Goal: Task Accomplishment & Management: Manage account settings

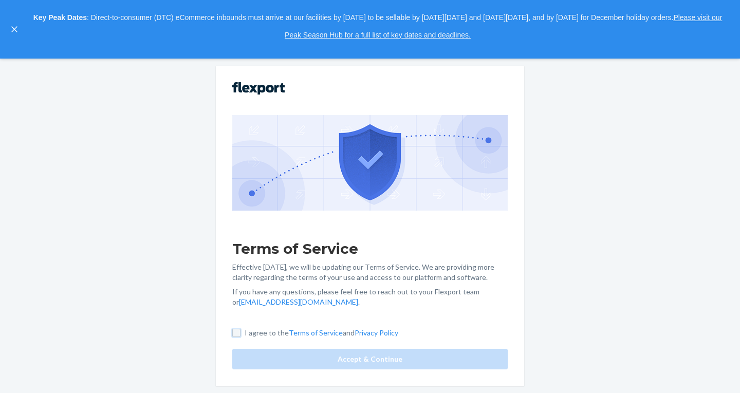
click at [234, 334] on input "I agree to the Terms of Service and Privacy Policy" at bounding box center [236, 333] width 8 height 8
checkbox input "true"
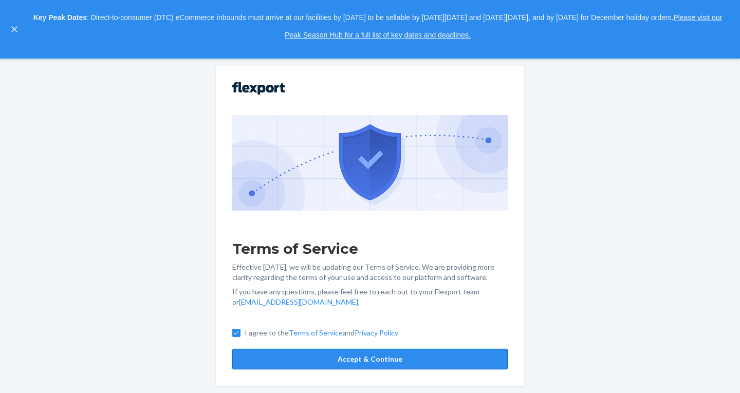
click at [356, 355] on button "Accept & Continue" at bounding box center [370, 359] width 276 height 21
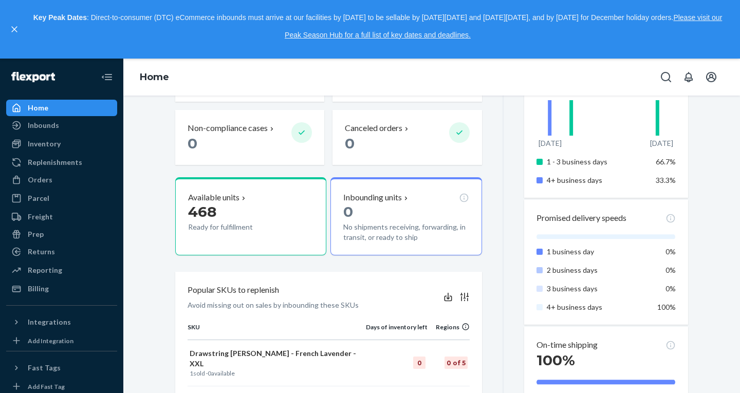
scroll to position [321, 0]
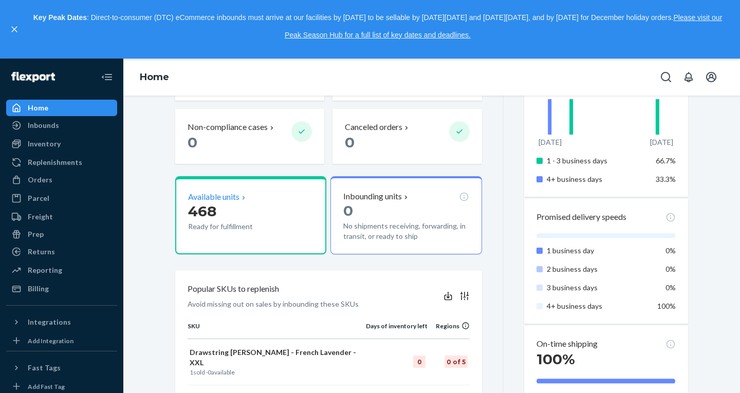
click at [223, 198] on p "Available units" at bounding box center [213, 197] width 51 height 12
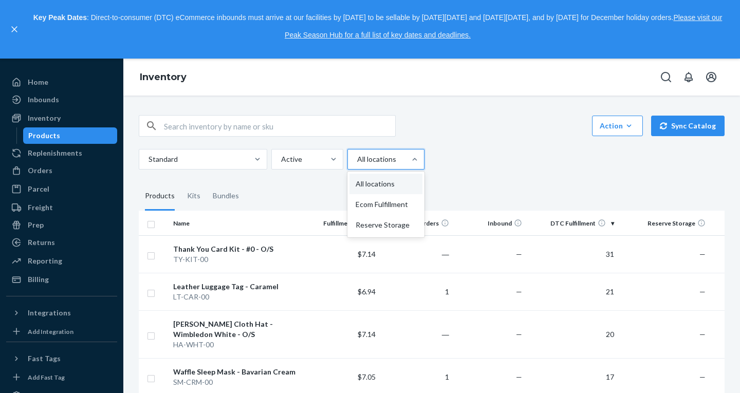
click at [386, 161] on div at bounding box center [385, 159] width 58 height 12
click at [357, 161] on input "option All locations focused, 1 of 3. 3 results available. Use Up and Down to c…" at bounding box center [356, 159] width 1 height 10
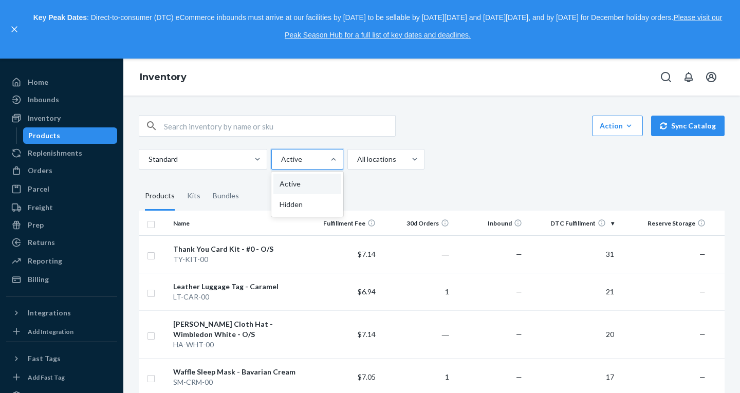
click at [313, 157] on div at bounding box center [306, 159] width 52 height 12
click at [281, 157] on input "option Active focused, 1 of 2. 2 results available. Use Up and Down to choose o…" at bounding box center [280, 159] width 1 height 10
click at [485, 152] on div "Standard option Active focused, 1 of 2. 2 results available. Use Up and Down to…" at bounding box center [428, 159] width 578 height 21
click at [246, 160] on div at bounding box center [202, 159] width 109 height 12
click at [149, 160] on input "Standard" at bounding box center [148, 159] width 1 height 10
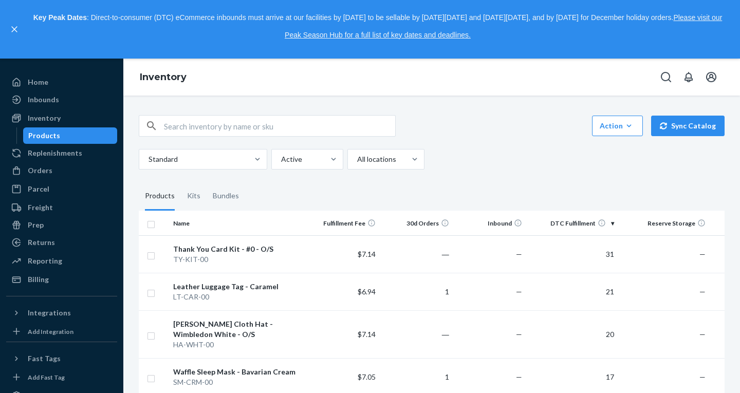
click at [455, 162] on div "Standard Active All locations" at bounding box center [428, 159] width 578 height 21
click at [628, 127] on icon "button" at bounding box center [629, 126] width 10 height 10
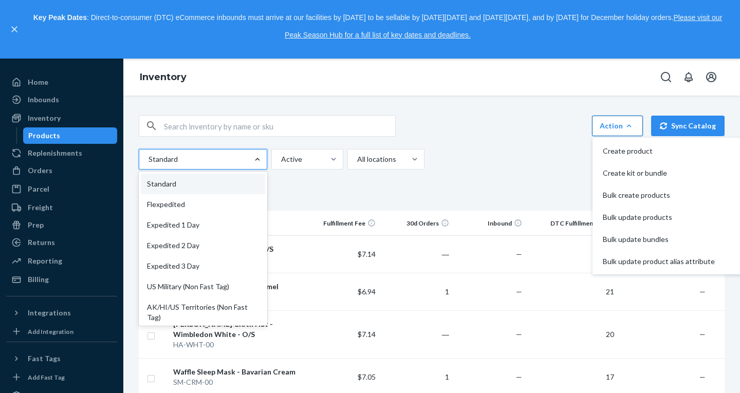
click at [263, 158] on div at bounding box center [257, 159] width 19 height 10
click at [149, 158] on input "option Standard focused, 1 of 13. 13 results available. Use Up and Down to choo…" at bounding box center [148, 159] width 1 height 10
click at [316, 188] on fieldset "Products Kits Bundles" at bounding box center [432, 196] width 586 height 29
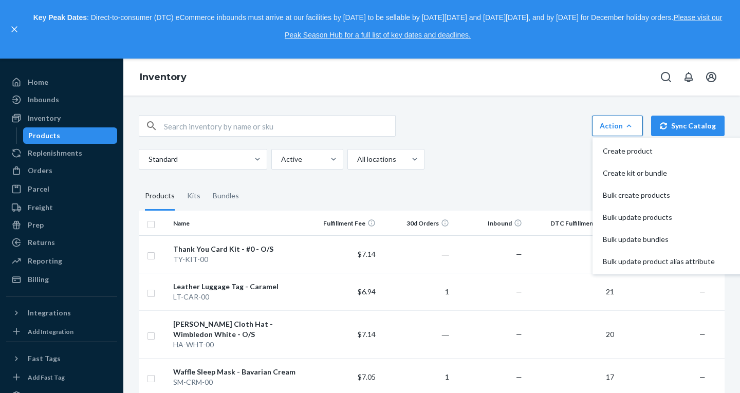
click at [561, 99] on div "Action Create product Create kit or bundle Bulk create products Bulk update pro…" at bounding box center [431, 245] width 617 height 298
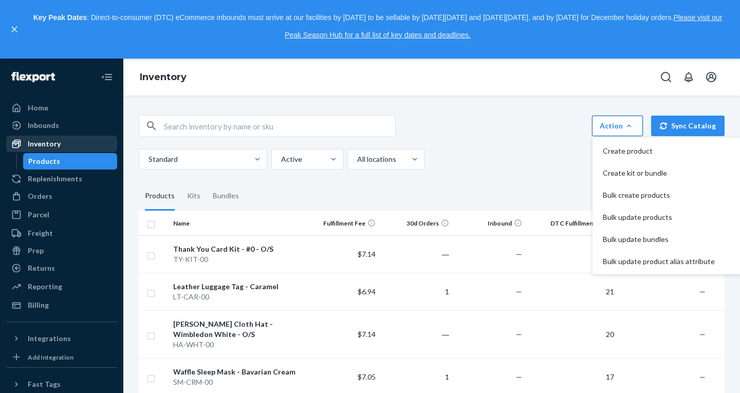
click at [53, 144] on div "Inventory" at bounding box center [44, 144] width 33 height 10
click at [61, 109] on div "Home" at bounding box center [61, 108] width 109 height 14
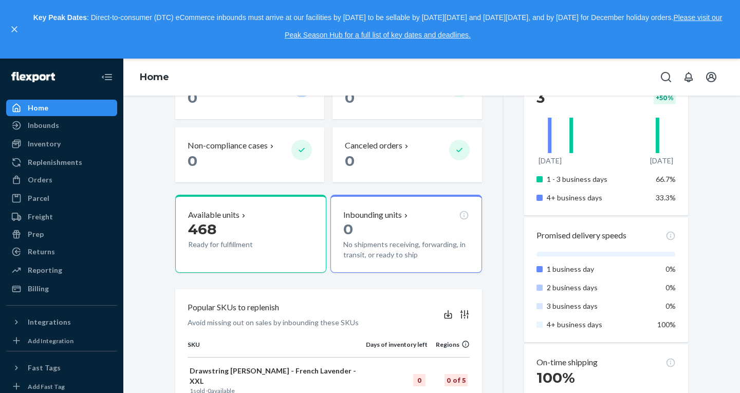
scroll to position [305, 0]
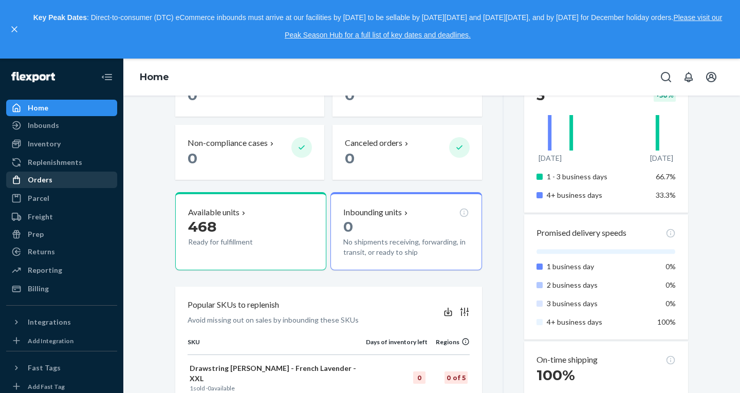
click at [42, 178] on div "Orders" at bounding box center [40, 180] width 25 height 10
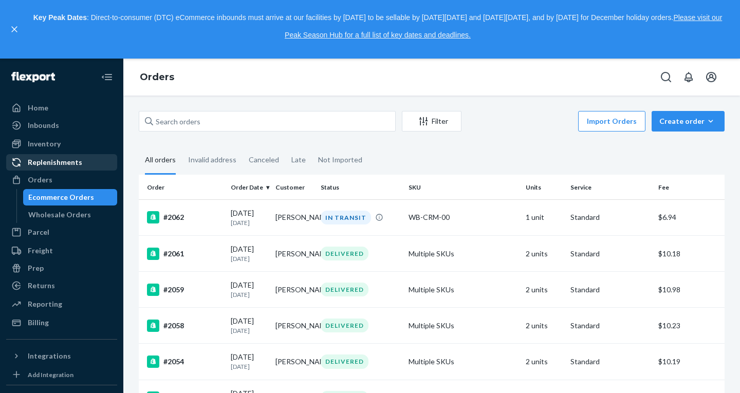
click at [44, 165] on div "Replenishments" at bounding box center [55, 162] width 55 height 10
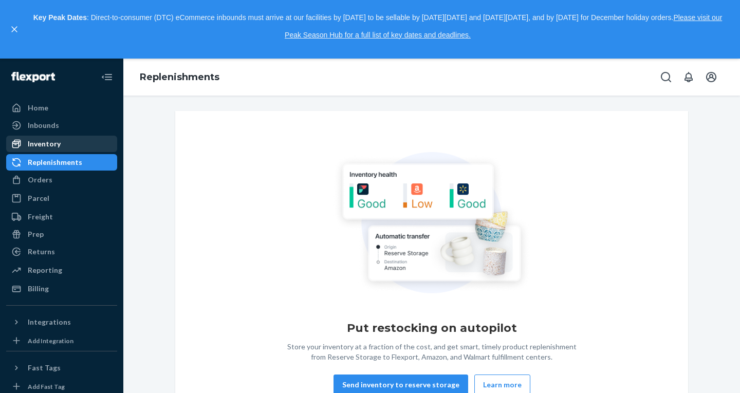
click at [43, 144] on div "Inventory" at bounding box center [44, 144] width 33 height 10
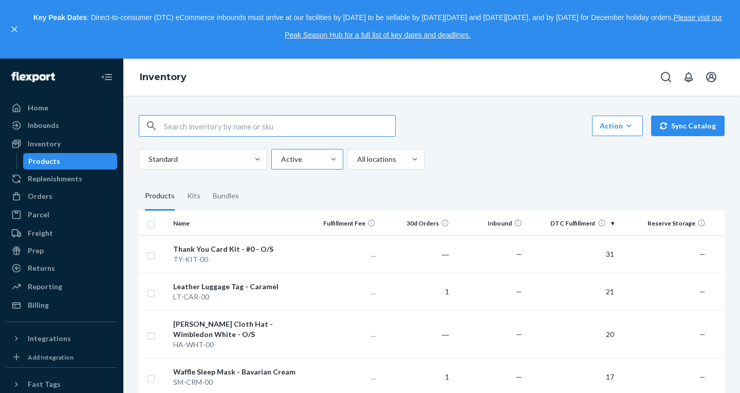
click at [324, 168] on div at bounding box center [333, 160] width 19 height 20
click at [281, 165] on input "Active" at bounding box center [280, 159] width 1 height 10
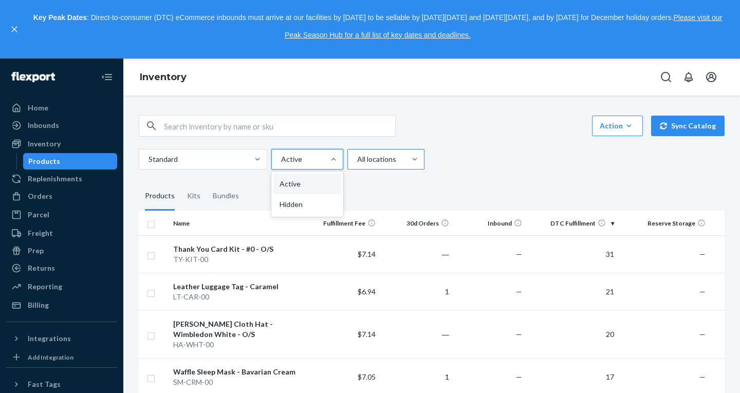
click at [403, 159] on div at bounding box center [385, 159] width 58 height 12
click at [357, 159] on input "All locations" at bounding box center [356, 159] width 1 height 10
click at [455, 167] on div "Standard Active All locations" at bounding box center [428, 159] width 578 height 21
click at [367, 159] on div at bounding box center [385, 159] width 58 height 12
click at [357, 159] on input "All locations" at bounding box center [356, 159] width 1 height 10
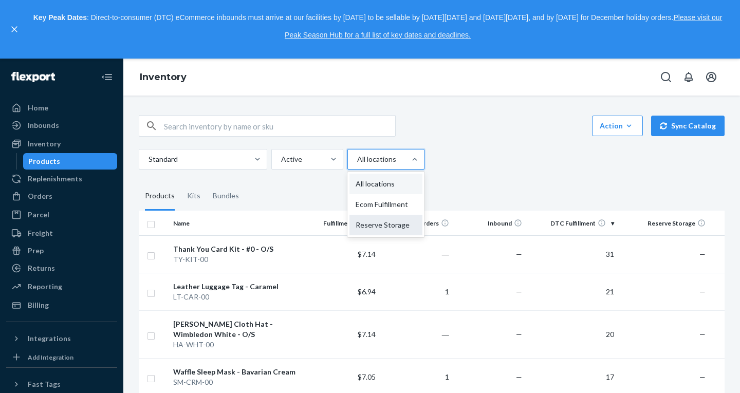
click at [377, 221] on div "Reserve Storage" at bounding box center [386, 225] width 73 height 21
click at [357, 165] on input "option Reserve Storage focused, 0 of 3. 3 results available. Use Up and Down to…" at bounding box center [356, 159] width 1 height 10
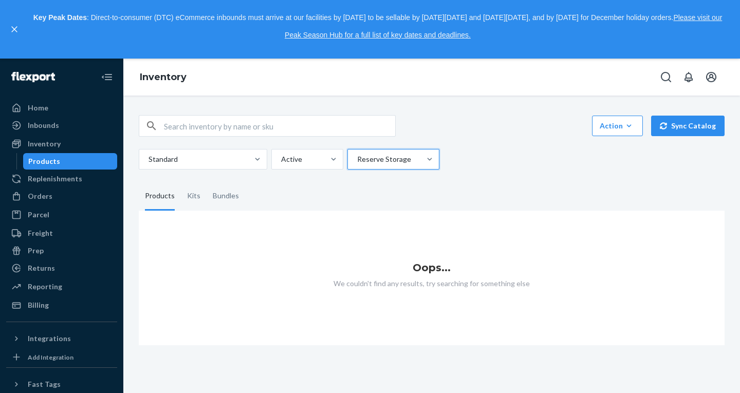
click at [395, 159] on div at bounding box center [392, 159] width 73 height 12
click at [357, 159] on input "option Reserve Storage, selected. 0 results available. Select is focused ,type …" at bounding box center [356, 159] width 1 height 10
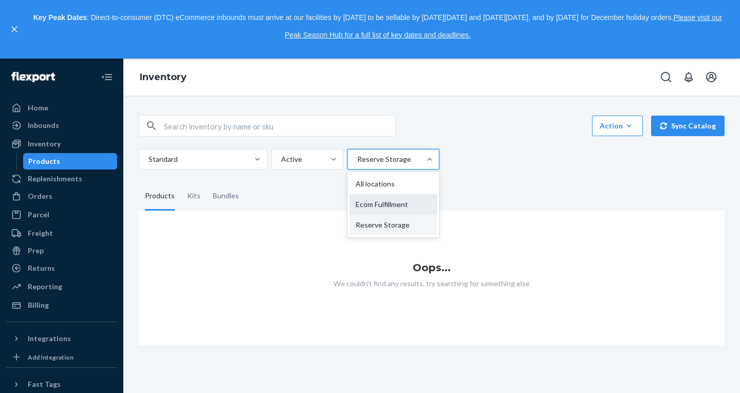
click at [384, 205] on div "Ecom Fulfillment" at bounding box center [394, 204] width 88 height 21
click at [357, 165] on input "option Reserve Storage, selected. option Ecom Fulfillment focused, 2 of 3. 3 re…" at bounding box center [356, 159] width 1 height 10
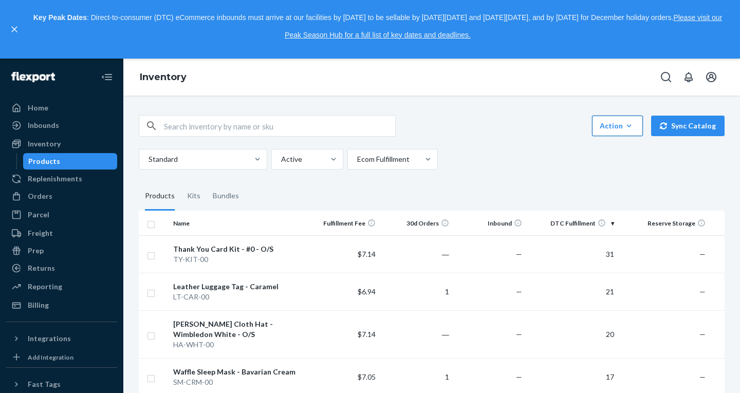
click at [623, 120] on button "Action Create product Create kit or bundle Bulk create products Bulk update pro…" at bounding box center [617, 126] width 51 height 21
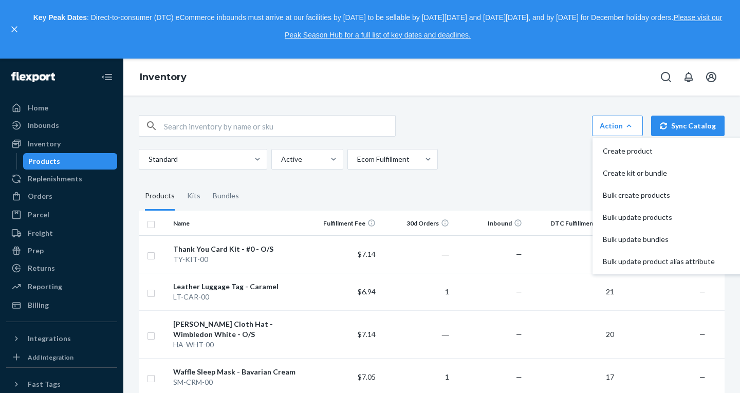
click at [542, 133] on div "Action Create product Create kit or bundle Bulk create products Bulk update pro…" at bounding box center [432, 126] width 586 height 22
click at [603, 93] on div "Inventory" at bounding box center [431, 77] width 617 height 37
click at [556, 129] on div "Action Create product Create kit or bundle Bulk create products Bulk update pro…" at bounding box center [432, 126] width 586 height 22
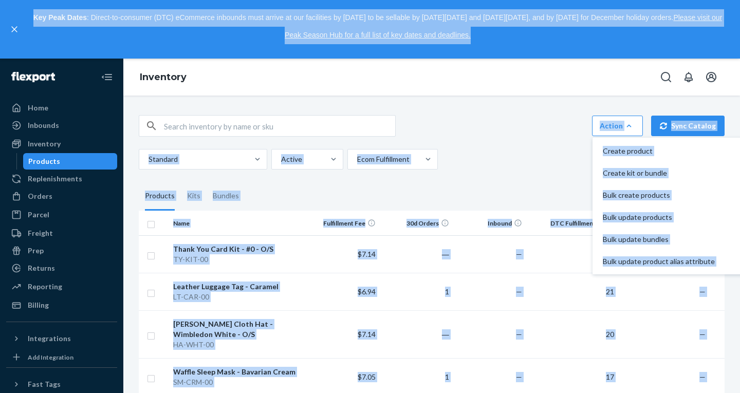
drag, startPoint x: 556, startPoint y: 129, endPoint x: 583, endPoint y: 37, distance: 95.8
click at [583, 37] on body "Home Inbounds Shipping Plans Problems Inventory Products Replenishments Orders …" at bounding box center [370, 196] width 740 height 393
click at [536, 141] on div "Action Create product Create kit or bundle Bulk create products Bulk update pro…" at bounding box center [432, 142] width 586 height 55
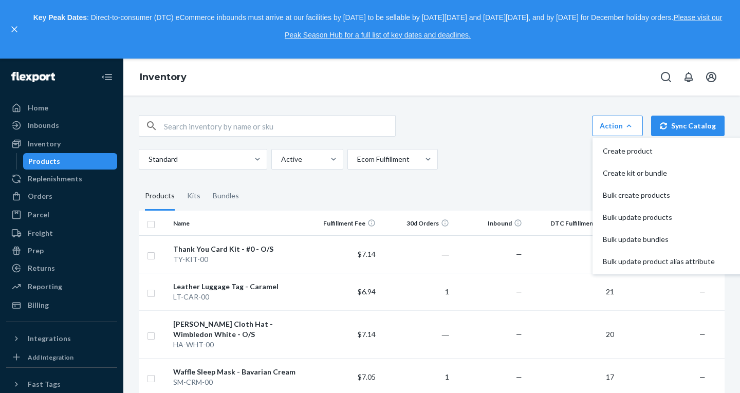
click at [632, 129] on button "Action Create product Create kit or bundle Bulk create products Bulk update pro…" at bounding box center [617, 126] width 51 height 21
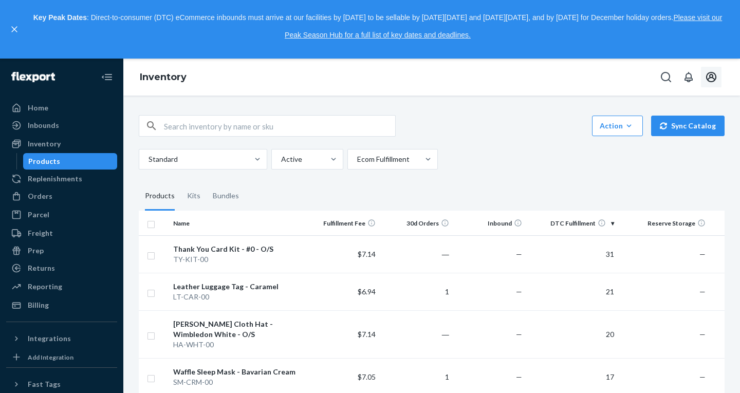
click at [708, 82] on icon "Open account menu" at bounding box center [711, 77] width 12 height 12
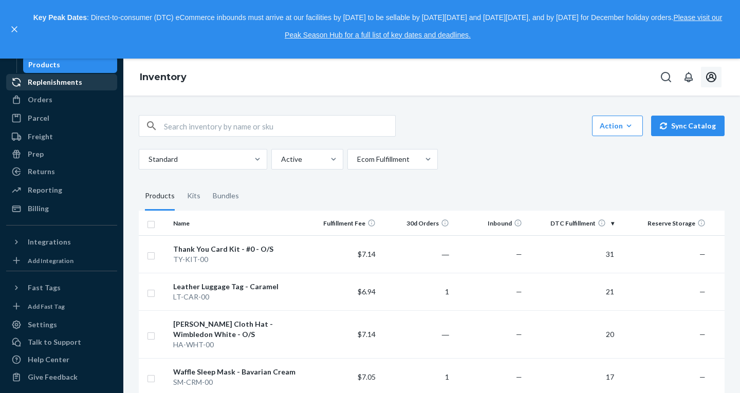
scroll to position [97, 0]
click at [92, 187] on div "Reporting" at bounding box center [61, 190] width 109 height 14
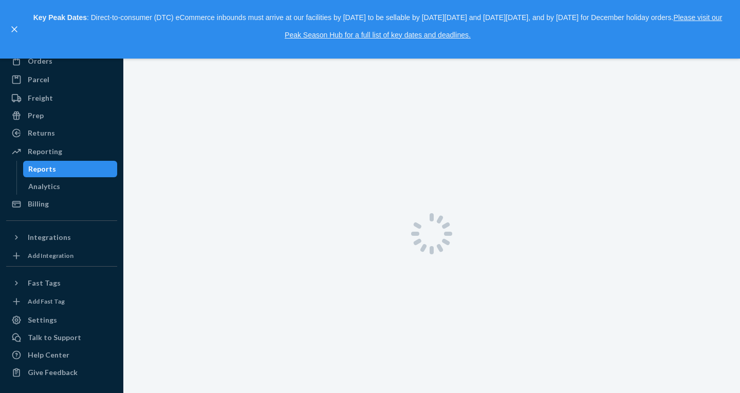
scroll to position [43, 0]
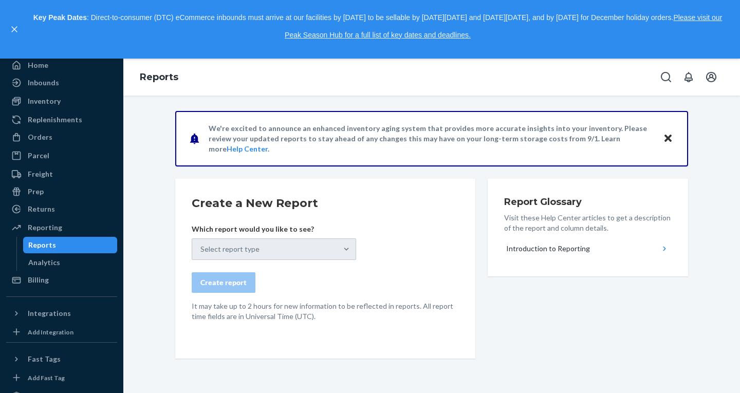
click at [205, 258] on div "Select report type" at bounding box center [274, 250] width 165 height 22
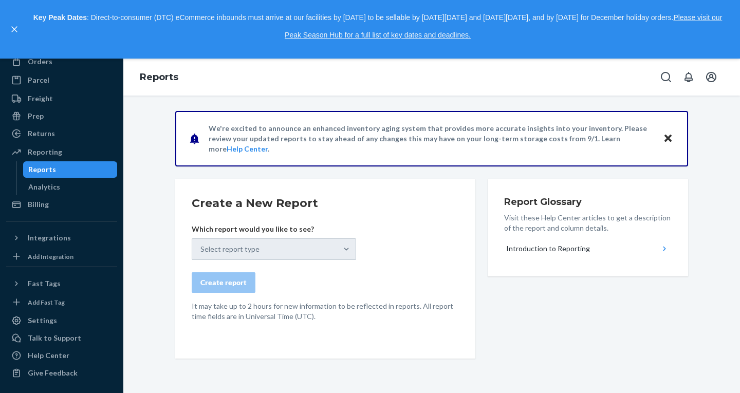
scroll to position [119, 0]
click at [55, 339] on div "Talk to Support" at bounding box center [54, 338] width 53 height 10
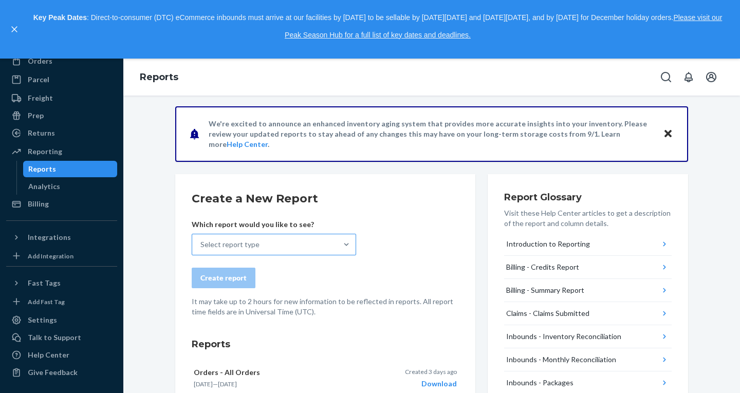
scroll to position [5, 0]
click at [231, 248] on div "Select report type" at bounding box center [230, 244] width 59 height 10
click at [202, 248] on input "Select report type" at bounding box center [201, 244] width 1 height 10
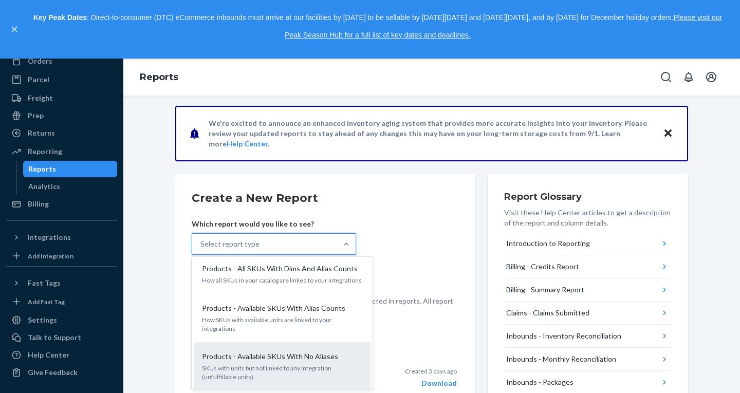
scroll to position [742, 0]
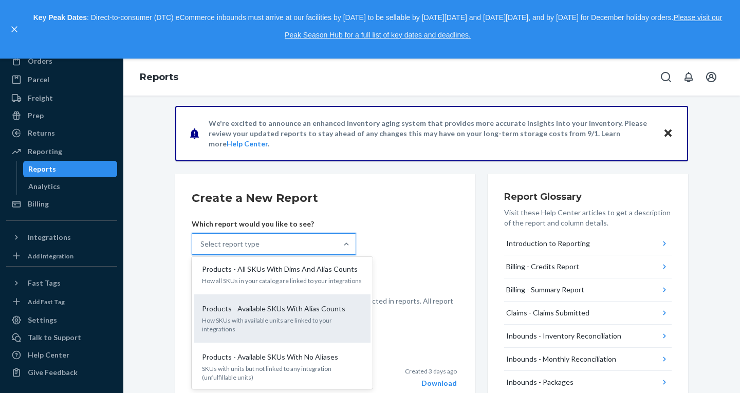
click at [277, 316] on p "How SKUs with available units are linked to your integrations" at bounding box center [282, 324] width 160 height 17
click at [202, 249] on input "option Products - Available SKUs With Alias Counts focused, 19 of 25. 25 result…" at bounding box center [201, 244] width 1 height 10
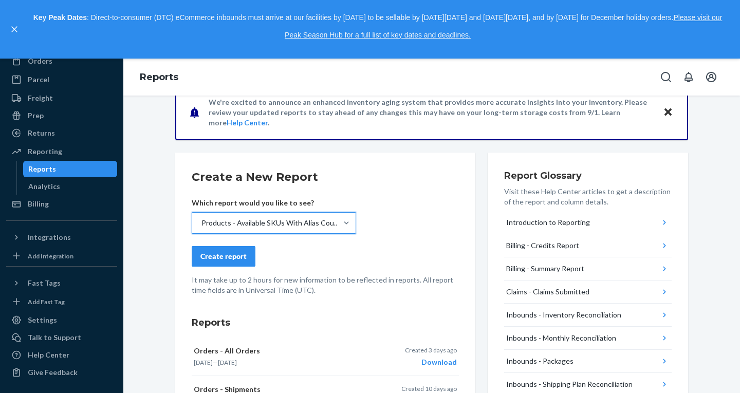
scroll to position [29, 0]
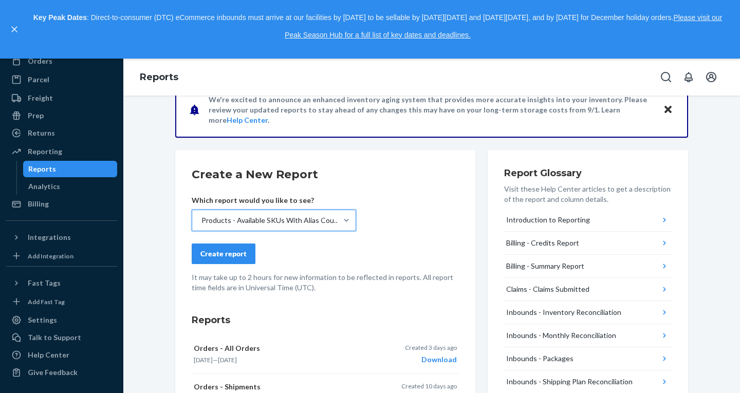
click at [219, 259] on button "Create report" at bounding box center [224, 254] width 64 height 21
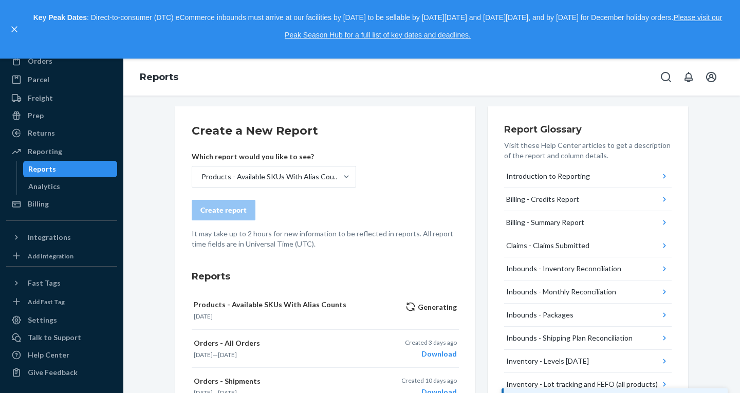
scroll to position [73, 0]
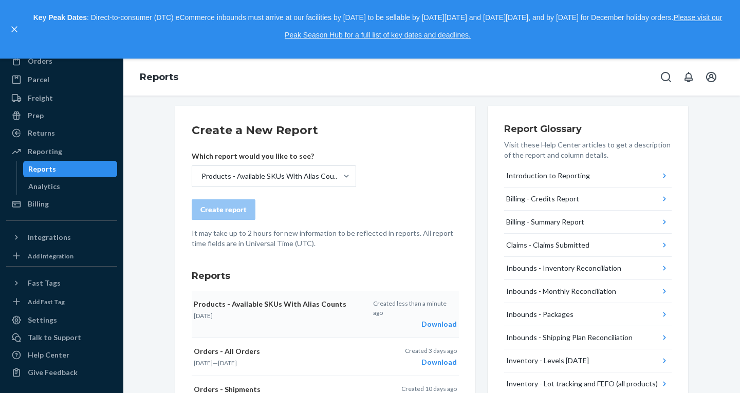
click at [440, 319] on div "Download" at bounding box center [415, 324] width 84 height 10
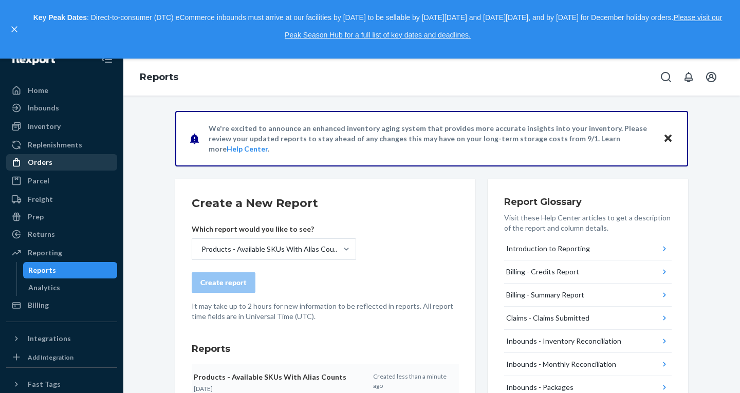
scroll to position [0, 0]
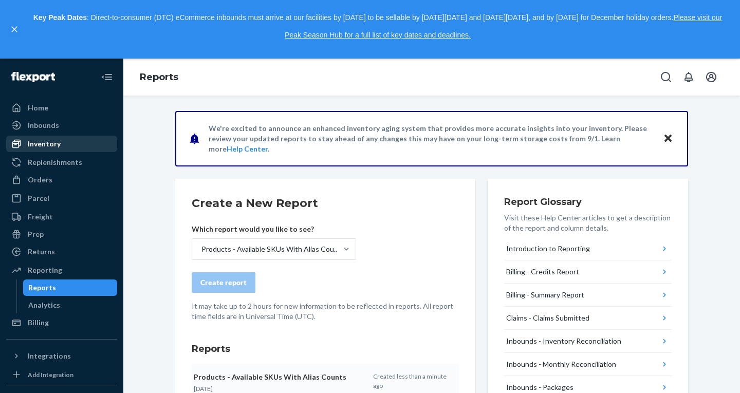
click at [52, 144] on div "Inventory" at bounding box center [44, 144] width 33 height 10
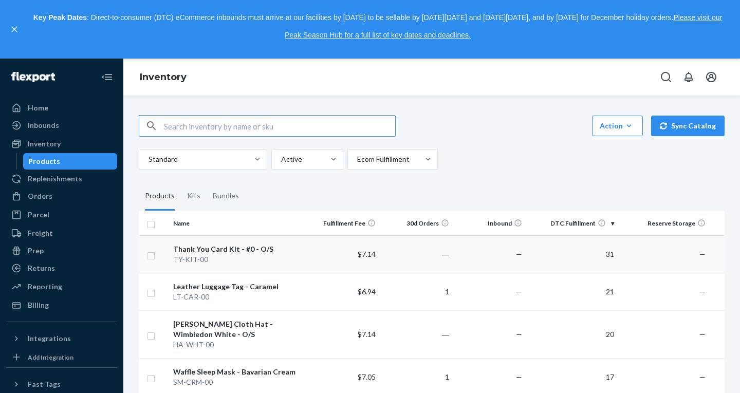
click at [152, 257] on input "checkbox" at bounding box center [151, 254] width 8 height 11
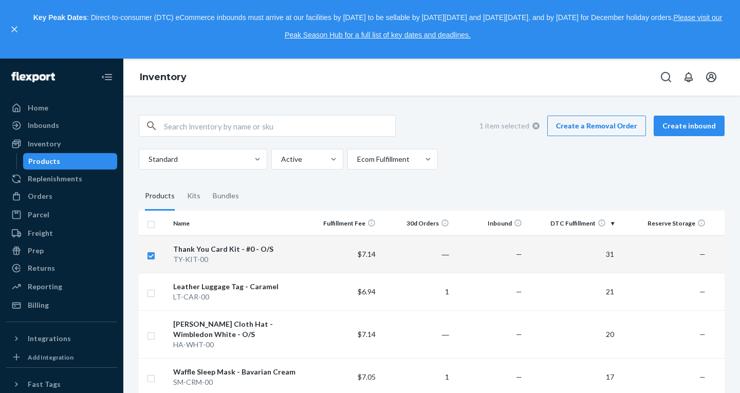
checkbox input "true"
click at [610, 127] on link "Create a Removal Order" at bounding box center [597, 126] width 99 height 21
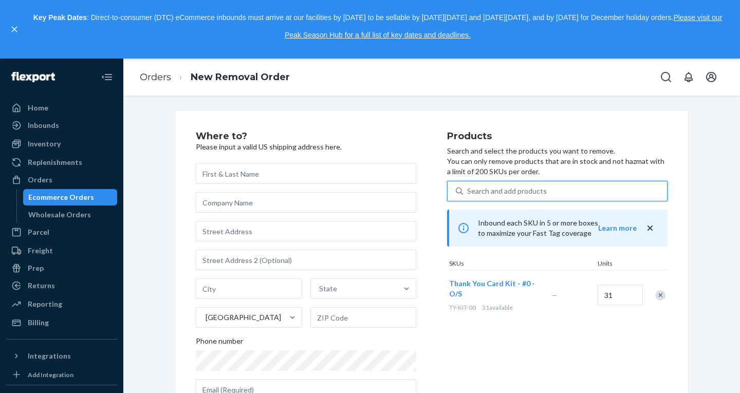
click at [513, 197] on div "Search and add products" at bounding box center [565, 191] width 204 height 19
click at [468, 196] on input "0 results available. Use Up and Down to choose options, press Enter to select t…" at bounding box center [467, 191] width 1 height 10
click at [709, 142] on div "Where to? Please input a valid US shipping address here. State United States Ph…" at bounding box center [432, 305] width 602 height 388
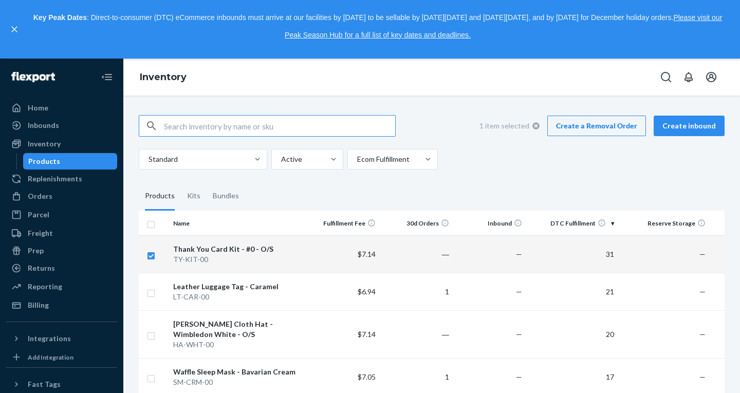
checkbox input "true"
click at [241, 160] on div at bounding box center [202, 159] width 109 height 12
click at [149, 160] on input "Standard" at bounding box center [148, 159] width 1 height 10
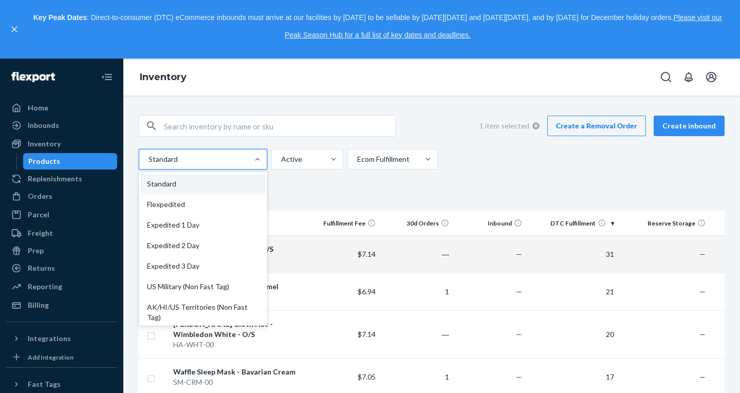
click at [320, 193] on fieldset "Products Kits Bundles" at bounding box center [432, 196] width 586 height 29
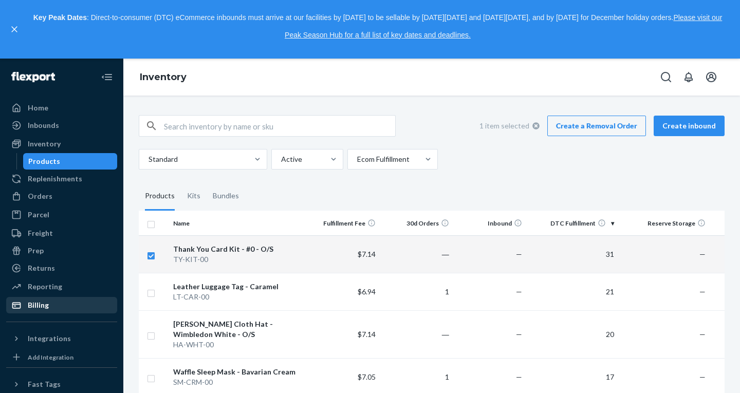
click at [55, 310] on div "Billing" at bounding box center [61, 305] width 109 height 14
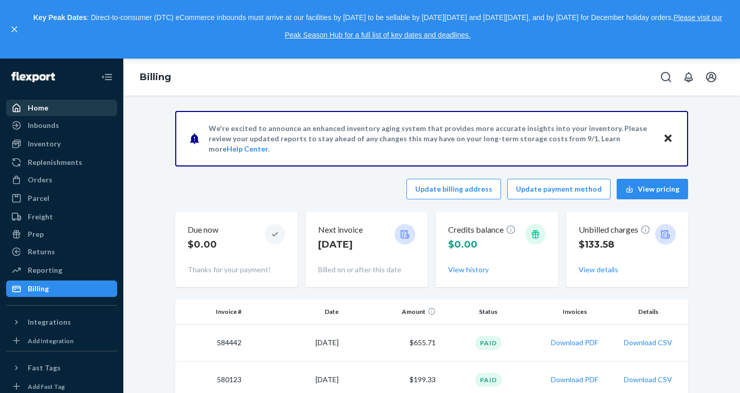
click at [51, 105] on div "Home" at bounding box center [61, 108] width 109 height 14
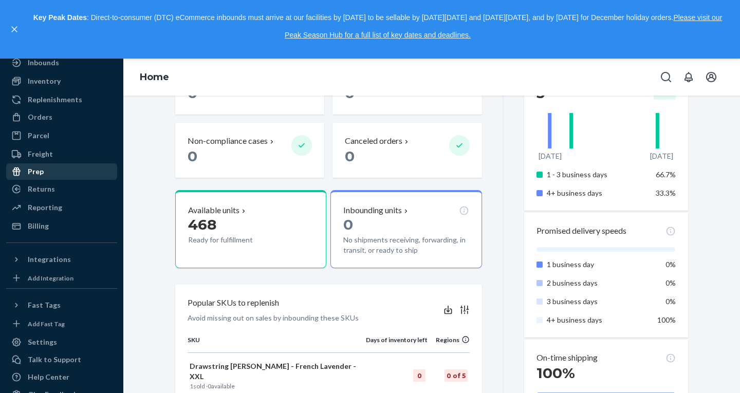
scroll to position [85, 0]
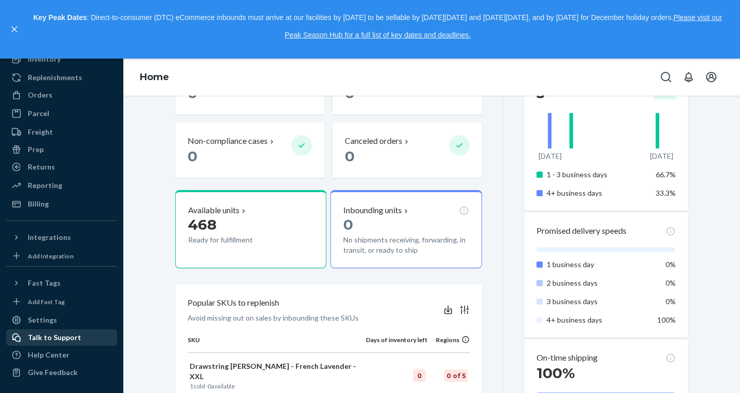
click at [70, 339] on div "Talk to Support" at bounding box center [54, 338] width 53 height 10
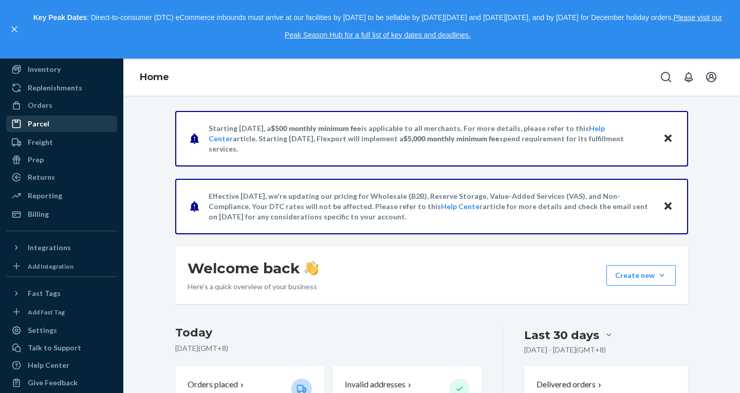
scroll to position [74, 0]
click at [53, 197] on div "Reporting" at bounding box center [45, 196] width 34 height 10
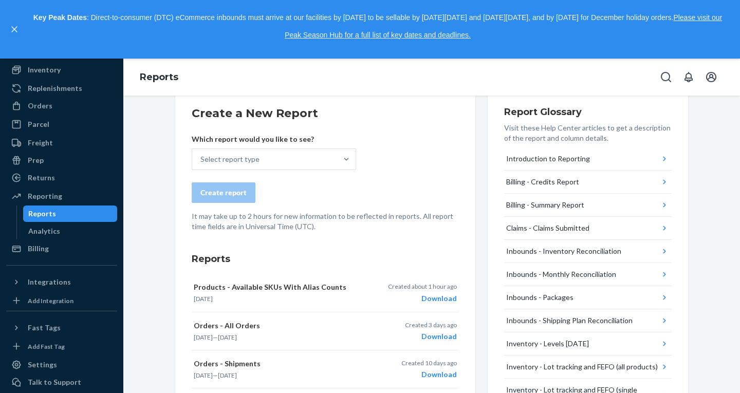
scroll to position [90, 0]
click at [265, 169] on div "Select report type" at bounding box center [264, 159] width 145 height 21
click at [202, 164] on input "Select report type" at bounding box center [201, 159] width 1 height 10
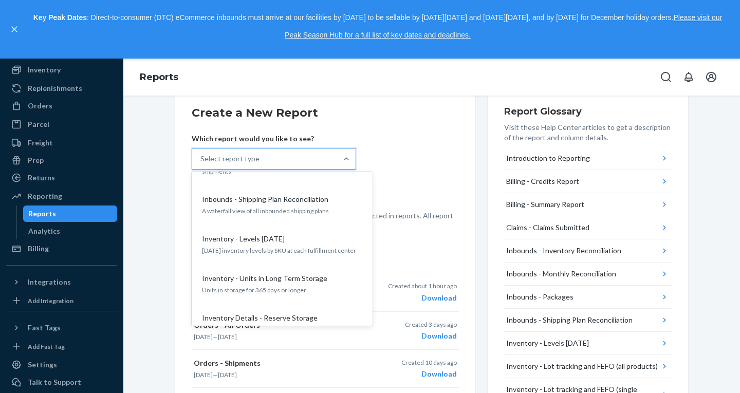
scroll to position [303, 0]
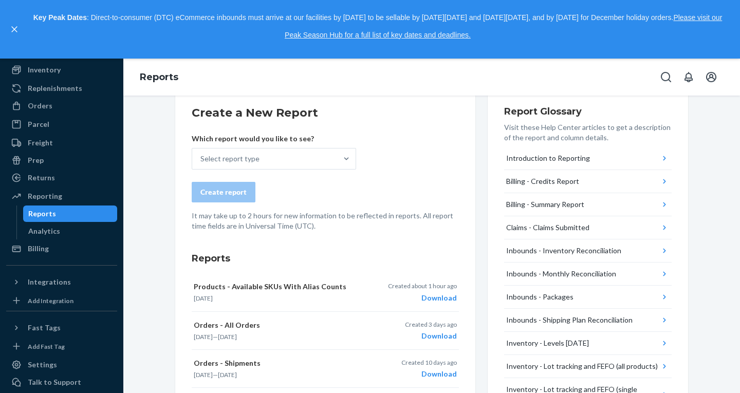
click at [372, 111] on h2 "Create a New Report" at bounding box center [325, 113] width 267 height 16
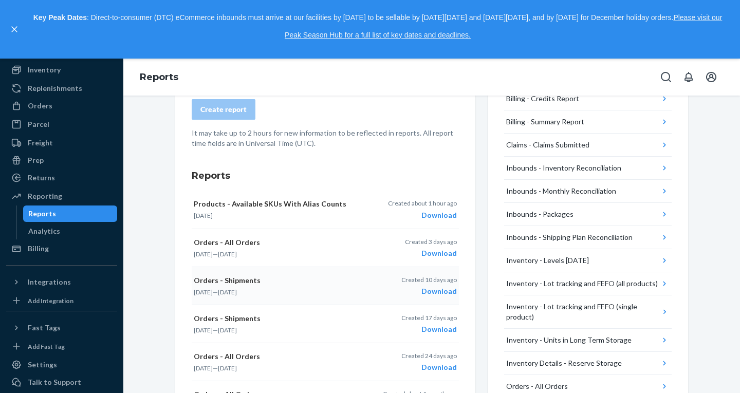
scroll to position [174, 0]
click at [49, 245] on div "Billing" at bounding box center [61, 249] width 109 height 14
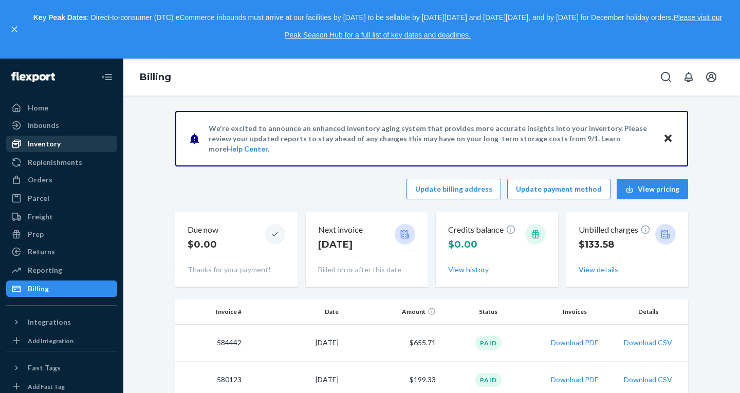
click at [56, 147] on div "Inventory" at bounding box center [44, 144] width 33 height 10
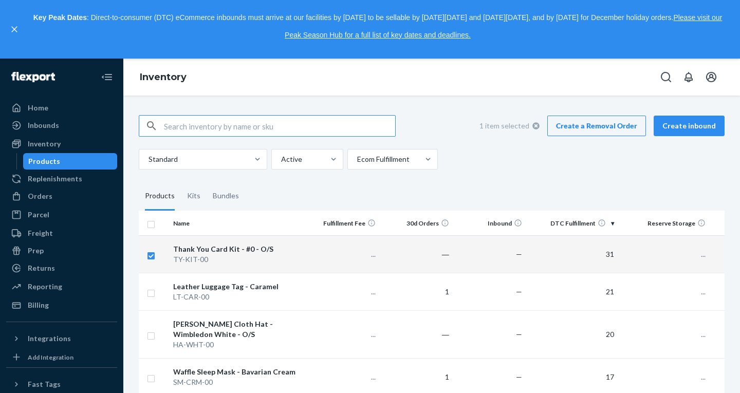
checkbox input "true"
click at [596, 129] on link "Create a Removal Order" at bounding box center [597, 126] width 99 height 21
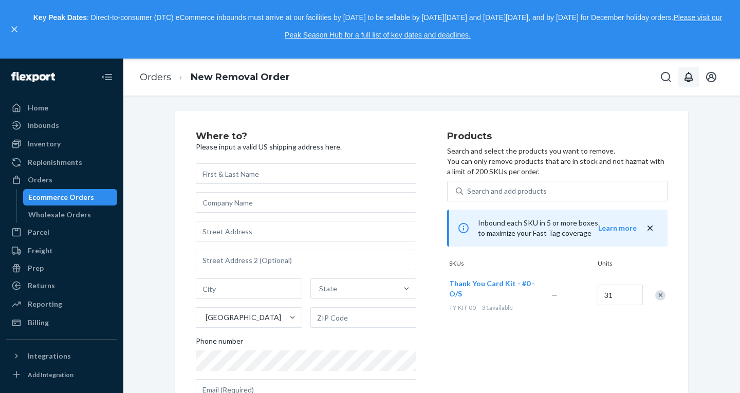
click at [698, 75] on button "Open notifications" at bounding box center [689, 77] width 21 height 21
click at [13, 118] on button "close" at bounding box center [6, 124] width 13 height 13
click at [656, 90] on div "Orders New Removal Order" at bounding box center [431, 77] width 617 height 37
click at [662, 84] on button "Open Search Box" at bounding box center [666, 77] width 21 height 21
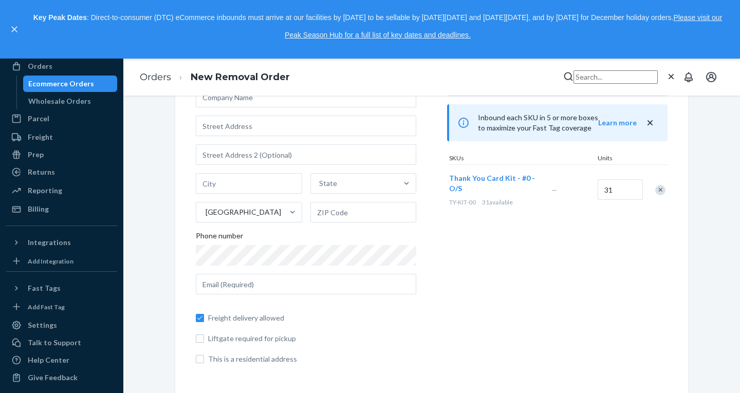
scroll to position [119, 0]
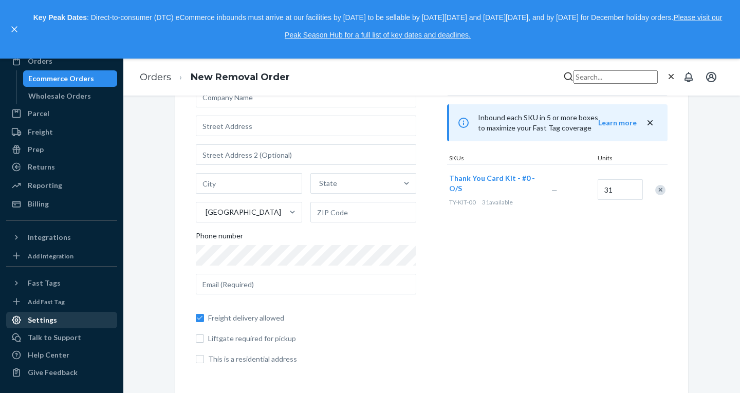
click at [49, 322] on div "Settings" at bounding box center [42, 320] width 29 height 10
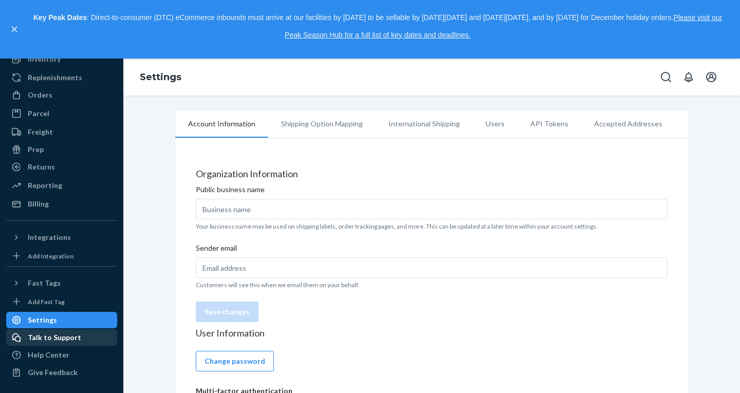
click at [66, 343] on div "Talk to Support" at bounding box center [61, 338] width 109 height 14
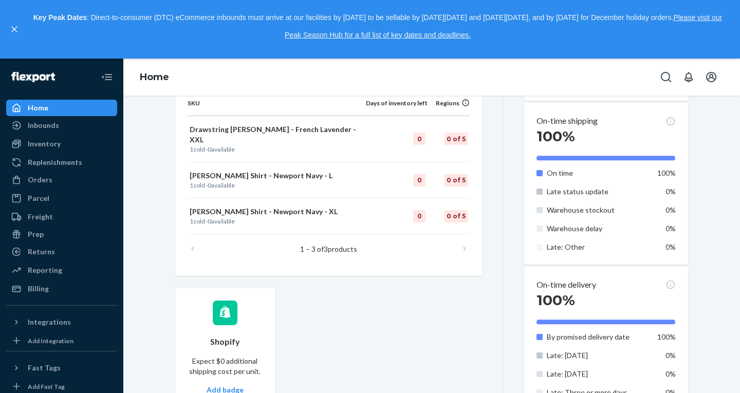
scroll to position [679, 0]
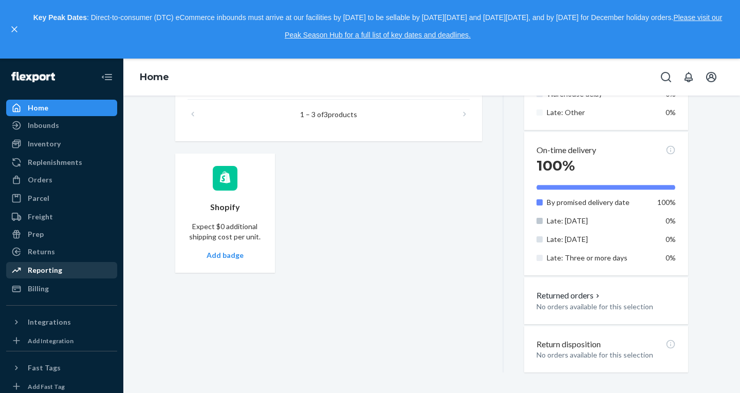
click at [77, 267] on div "Reporting" at bounding box center [61, 270] width 109 height 14
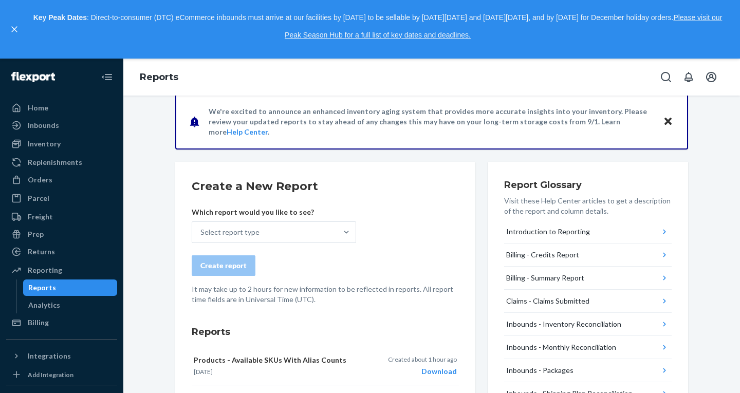
scroll to position [18, 0]
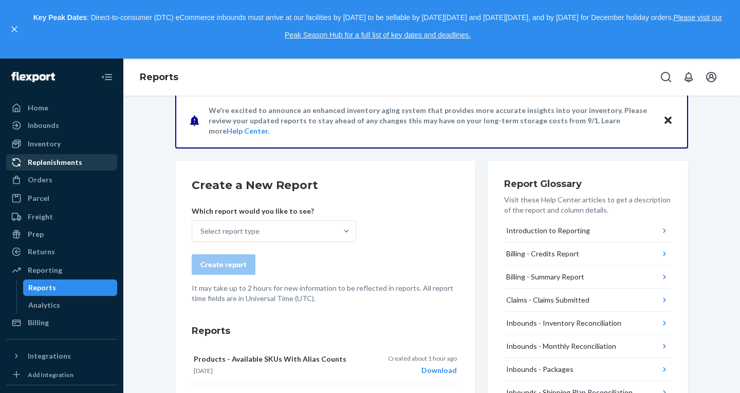
click at [64, 160] on div "Replenishments" at bounding box center [55, 162] width 55 height 10
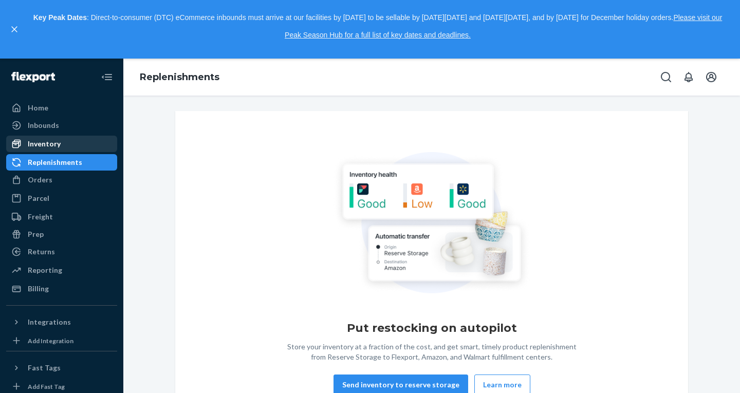
click at [48, 140] on div "Inventory" at bounding box center [44, 144] width 33 height 10
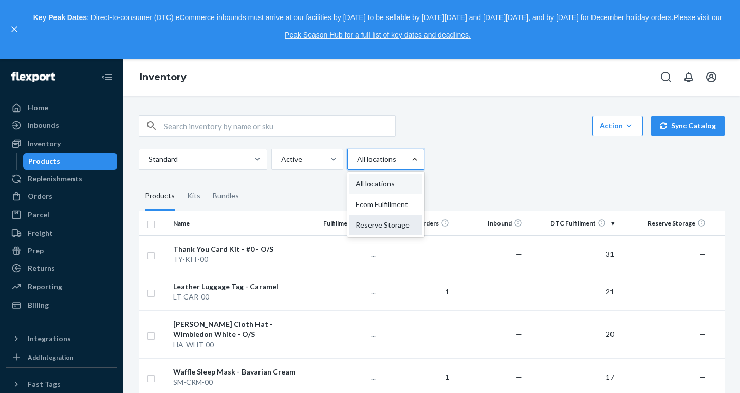
click at [395, 223] on div "Reserve Storage" at bounding box center [386, 225] width 73 height 21
click at [357, 165] on input "option Ecom Fulfillment focused, 2 of 3. 3 results available. Use Up and Down t…" at bounding box center [356, 159] width 1 height 10
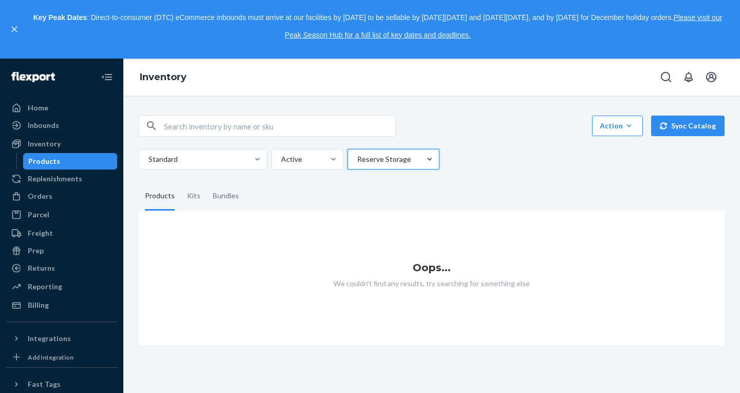
click at [436, 157] on div at bounding box center [430, 159] width 19 height 10
click at [357, 157] on input "option Reserve Storage, selected. 0 results available. Select is focused ,type …" at bounding box center [356, 159] width 1 height 10
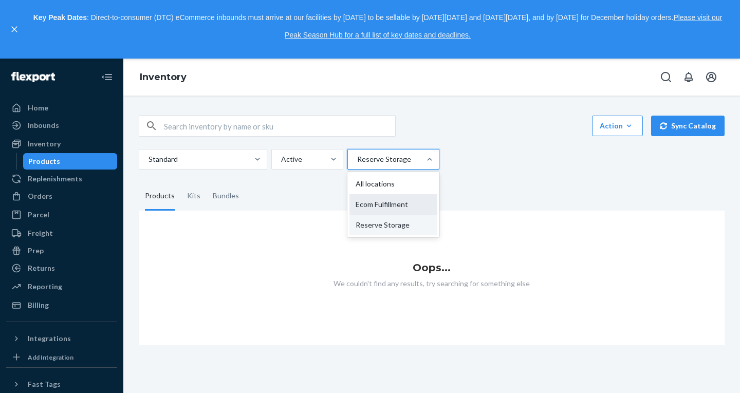
click at [413, 196] on div "Ecom Fulfillment" at bounding box center [394, 204] width 88 height 21
click at [357, 165] on input "option Reserve Storage, selected. option Ecom Fulfillment focused, 2 of 3. 3 re…" at bounding box center [356, 159] width 1 height 10
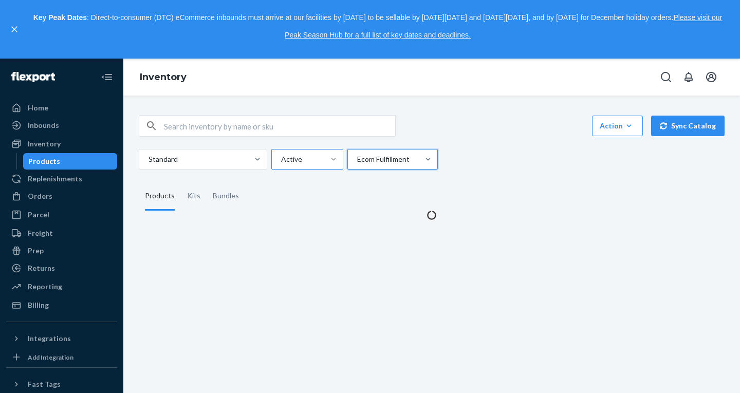
click at [327, 163] on div at bounding box center [333, 159] width 19 height 10
click at [281, 163] on input "Active" at bounding box center [280, 159] width 1 height 10
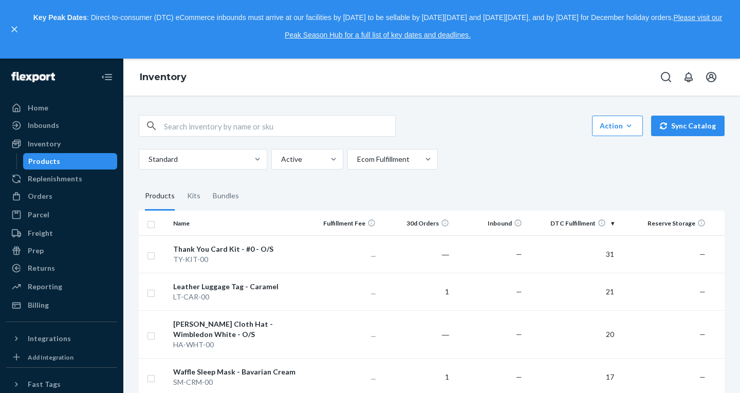
click at [670, 117] on button "Sync Catalog" at bounding box center [688, 126] width 74 height 21
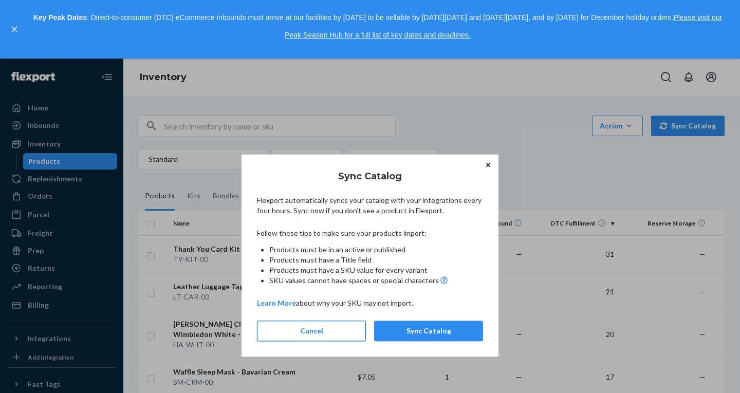
click at [331, 333] on button "Cancel" at bounding box center [311, 331] width 109 height 21
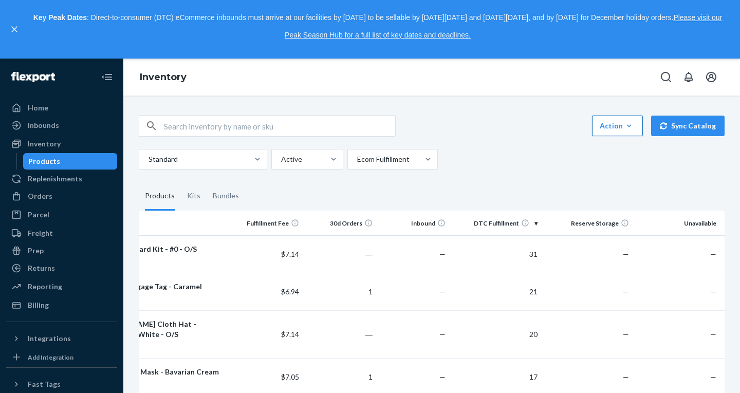
click at [626, 121] on icon "button" at bounding box center [629, 126] width 10 height 10
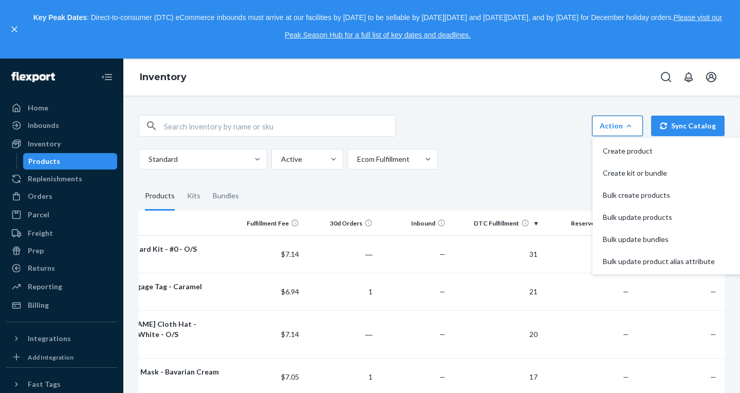
click at [526, 165] on div "Standard Active Ecom Fulfillment" at bounding box center [428, 159] width 578 height 21
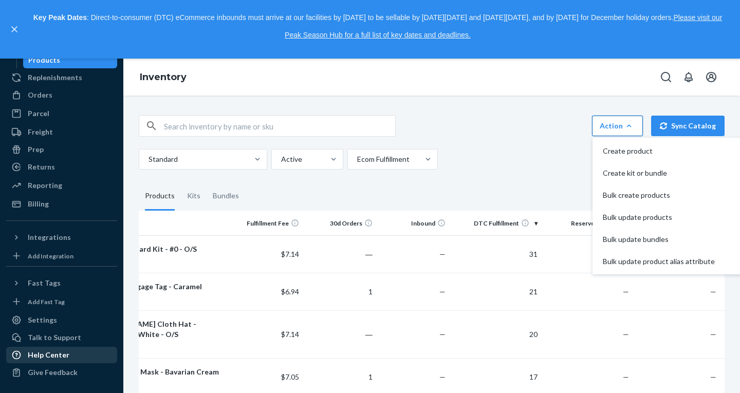
click at [51, 349] on div "Help Center" at bounding box center [61, 355] width 109 height 14
click at [526, 169] on div "Standard Active Ecom Fulfillment" at bounding box center [428, 159] width 578 height 21
click at [56, 337] on div "Talk to Support" at bounding box center [54, 338] width 53 height 10
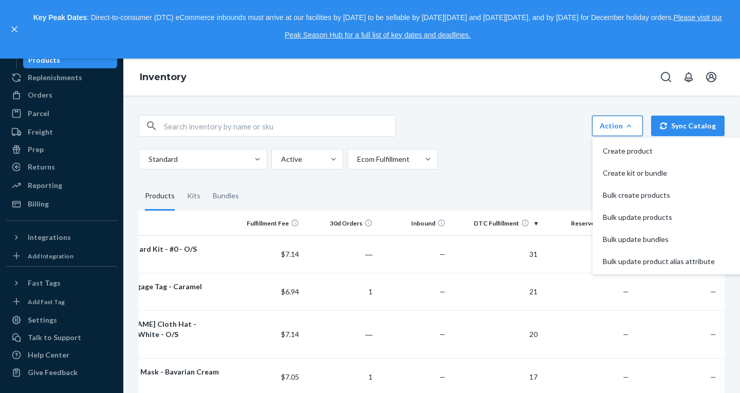
click at [498, 145] on div "Action Create product Create kit or bundle Bulk create products Bulk update pro…" at bounding box center [432, 142] width 586 height 55
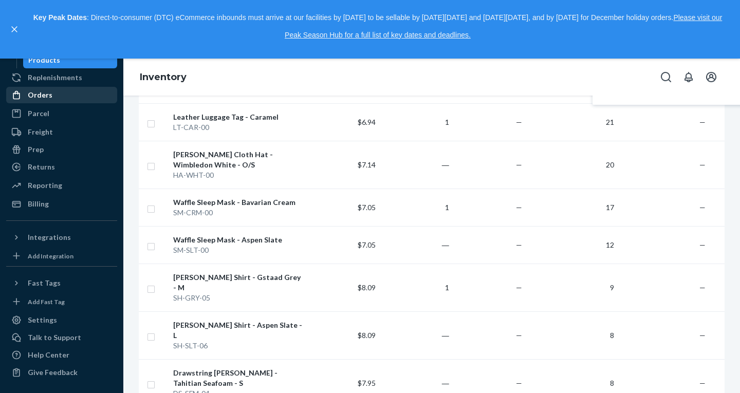
scroll to position [0, 0]
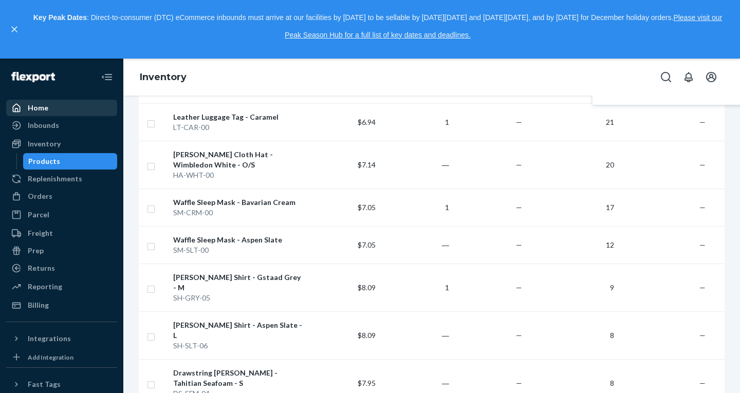
click at [42, 112] on div "Home" at bounding box center [38, 108] width 21 height 10
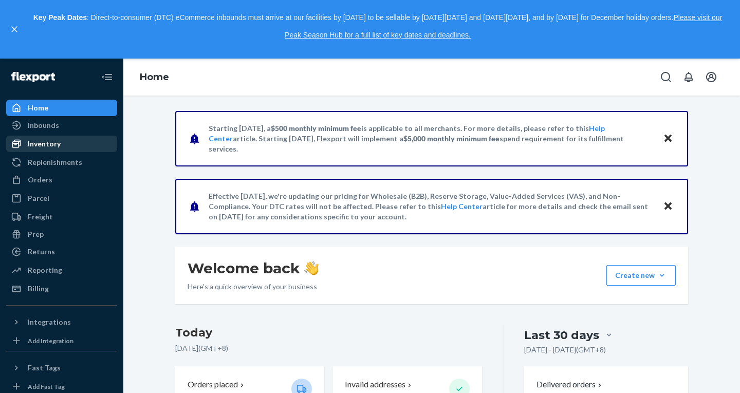
click at [47, 148] on div "Inventory" at bounding box center [44, 144] width 33 height 10
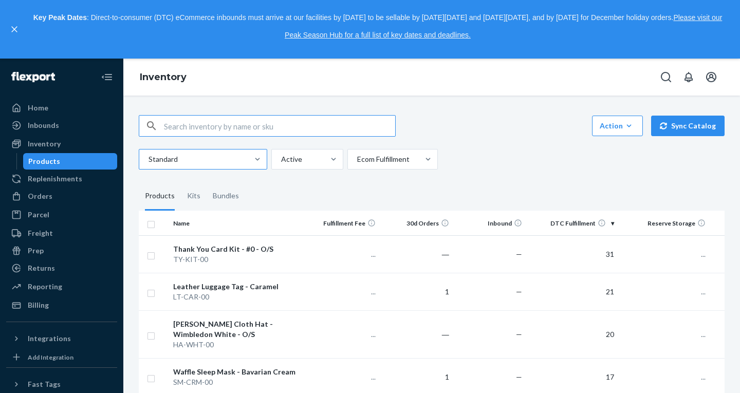
click at [211, 159] on div at bounding box center [202, 159] width 109 height 12
click at [149, 159] on input "Standard" at bounding box center [148, 159] width 1 height 10
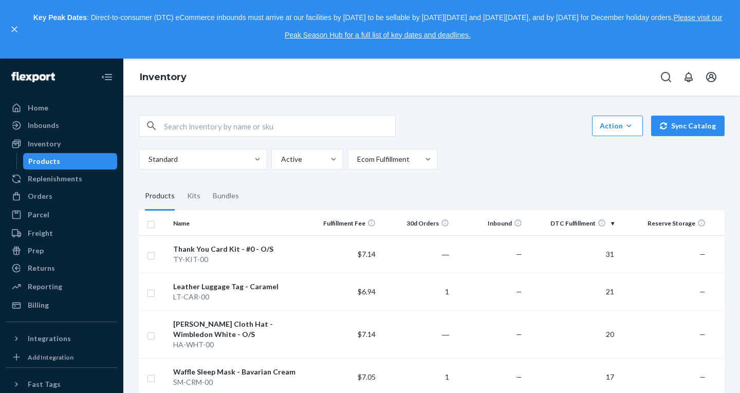
click at [458, 156] on div "Standard Active Ecom Fulfillment" at bounding box center [428, 159] width 578 height 21
click at [47, 307] on div "Billing" at bounding box center [38, 305] width 21 height 10
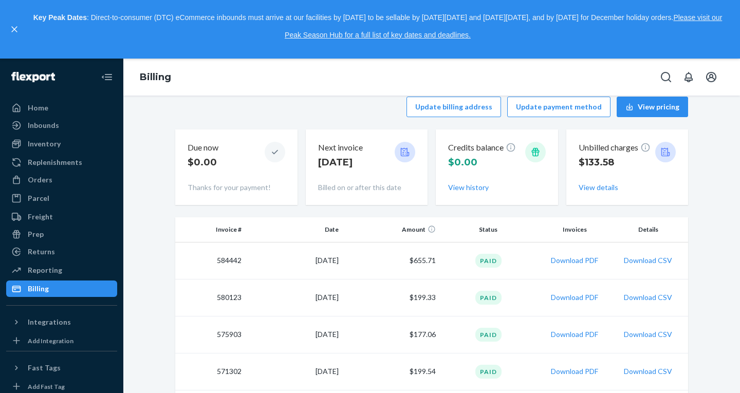
scroll to position [68, 0]
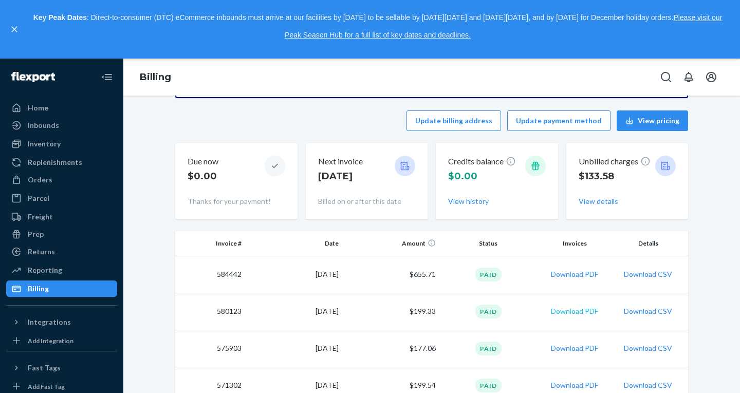
click at [558, 316] on button "Download PDF" at bounding box center [574, 311] width 47 height 10
